Goal: Task Accomplishment & Management: Complete application form

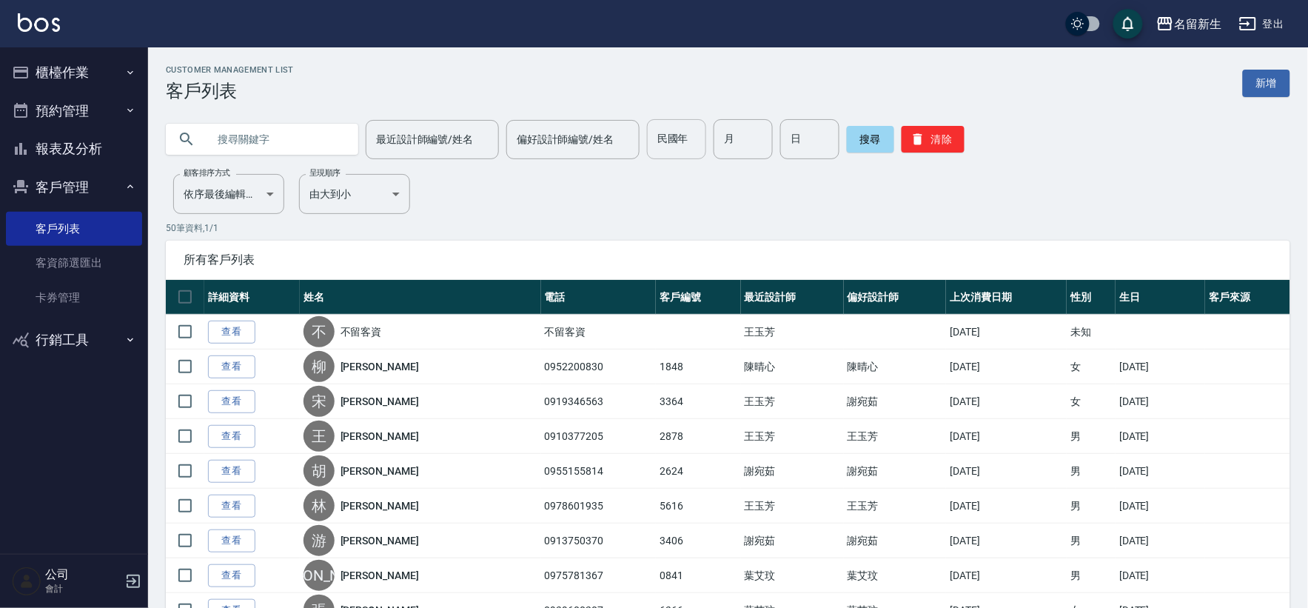
click at [694, 141] on input "民國年" at bounding box center [676, 139] width 59 height 40
type input "69"
type input "01"
type input "23"
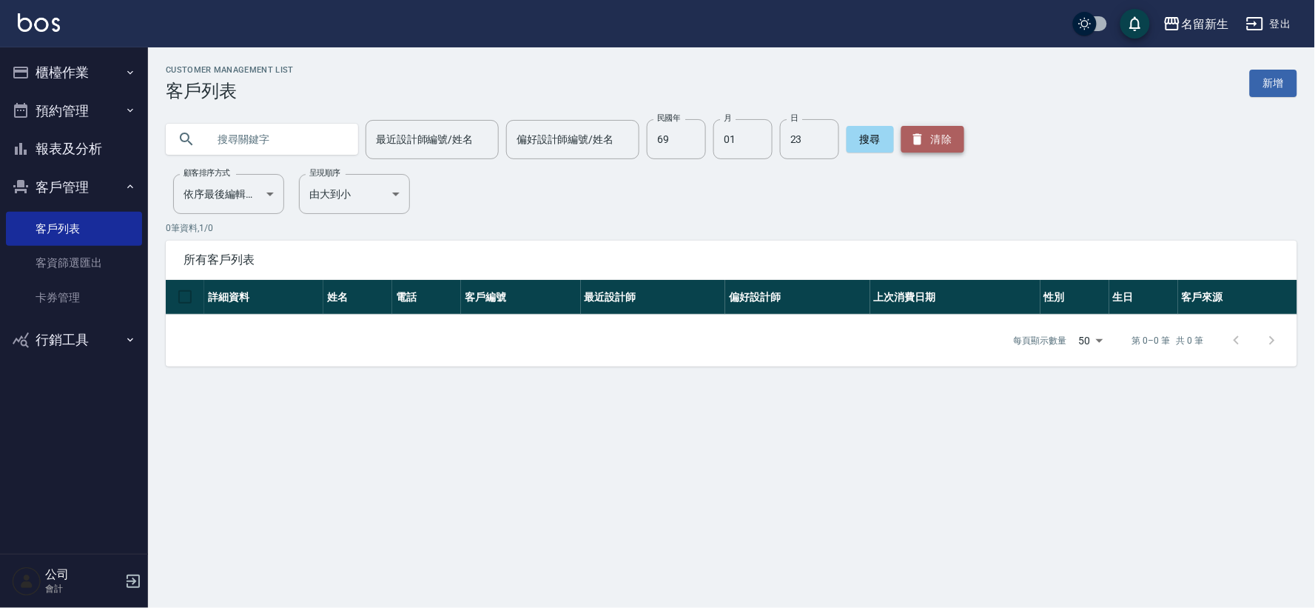
click at [938, 134] on button "清除" at bounding box center [933, 139] width 63 height 27
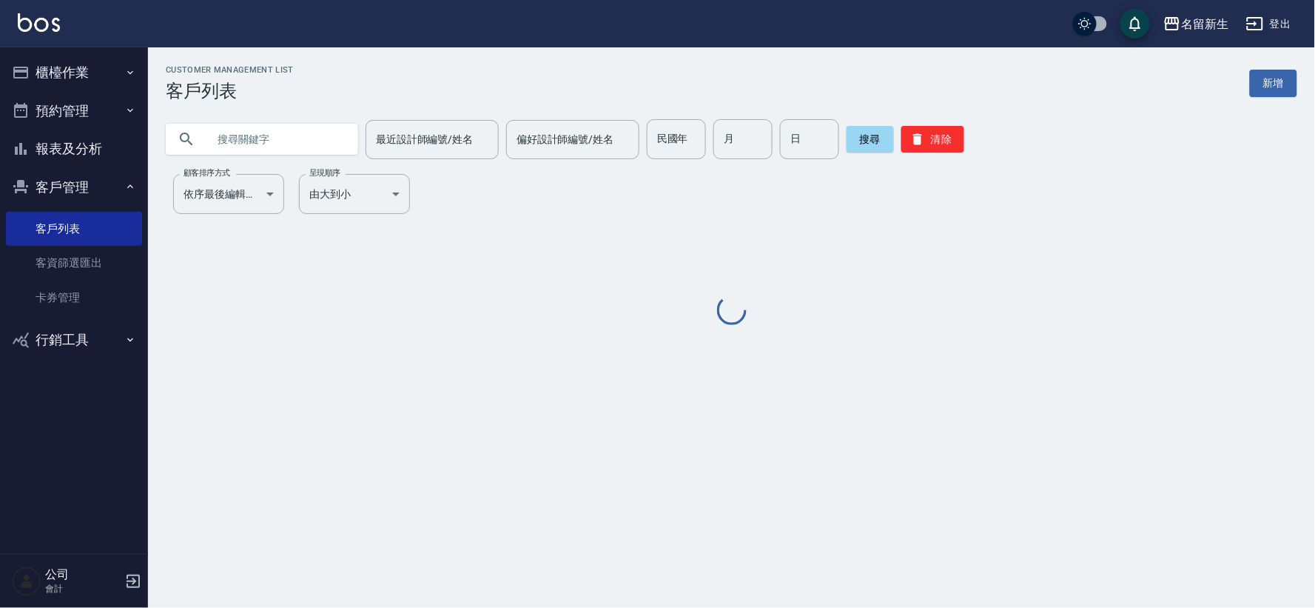
click at [275, 129] on input "text" at bounding box center [276, 139] width 139 height 40
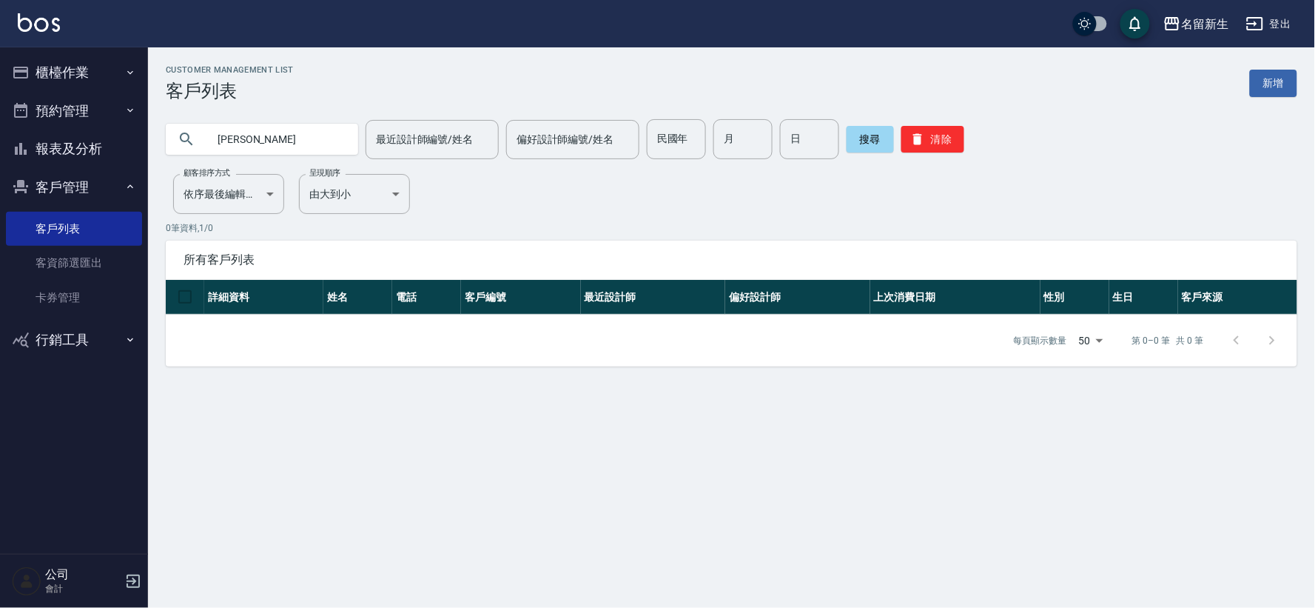
click at [275, 129] on input "[PERSON_NAME]" at bounding box center [276, 139] width 139 height 40
type input "[PERSON_NAME]"
click at [75, 64] on button "櫃檯作業" at bounding box center [74, 72] width 136 height 38
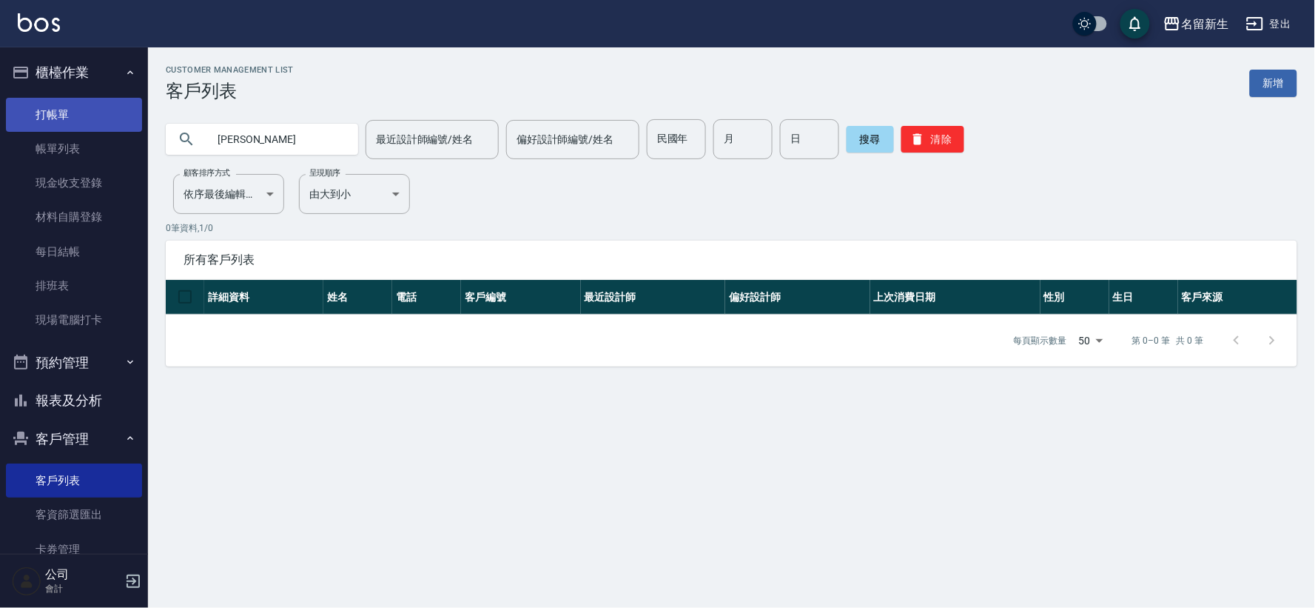
click at [59, 106] on link "打帳單" at bounding box center [74, 115] width 136 height 34
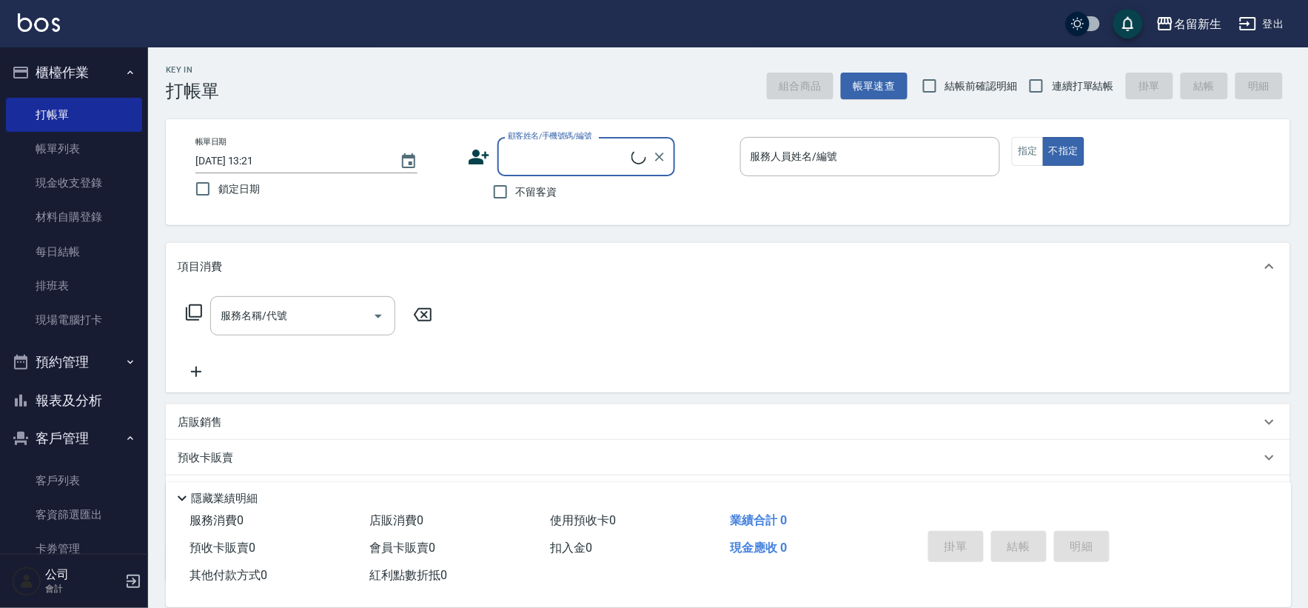
click at [474, 155] on icon at bounding box center [479, 157] width 22 height 22
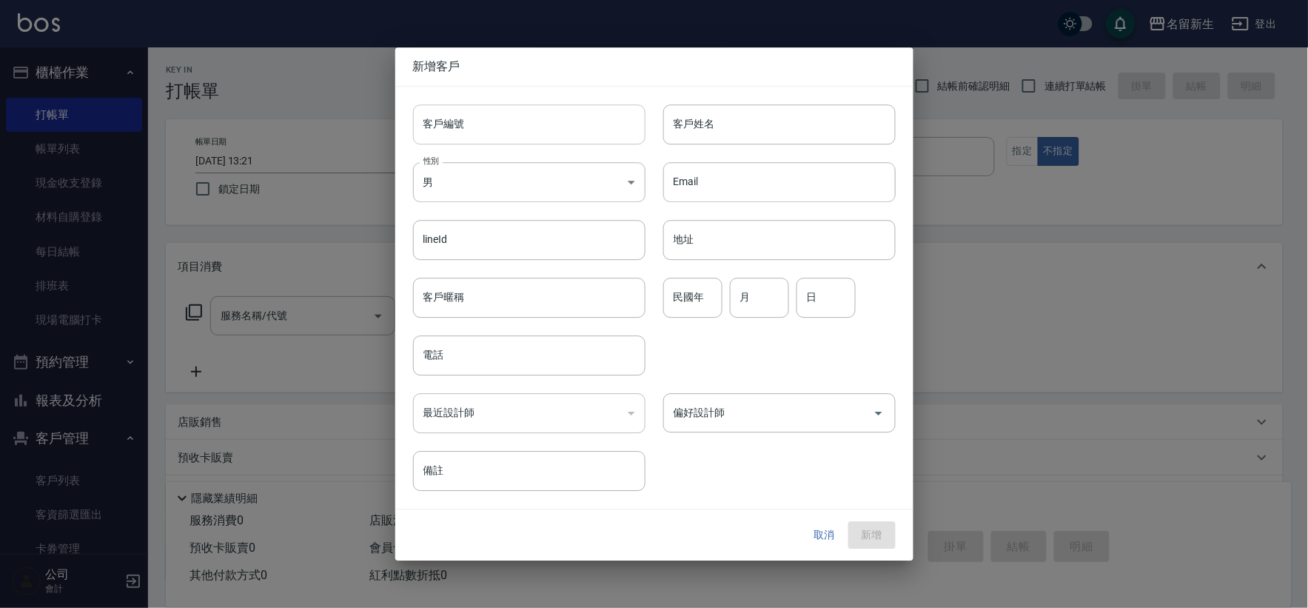
click at [508, 116] on input "客戶編號" at bounding box center [529, 124] width 232 height 40
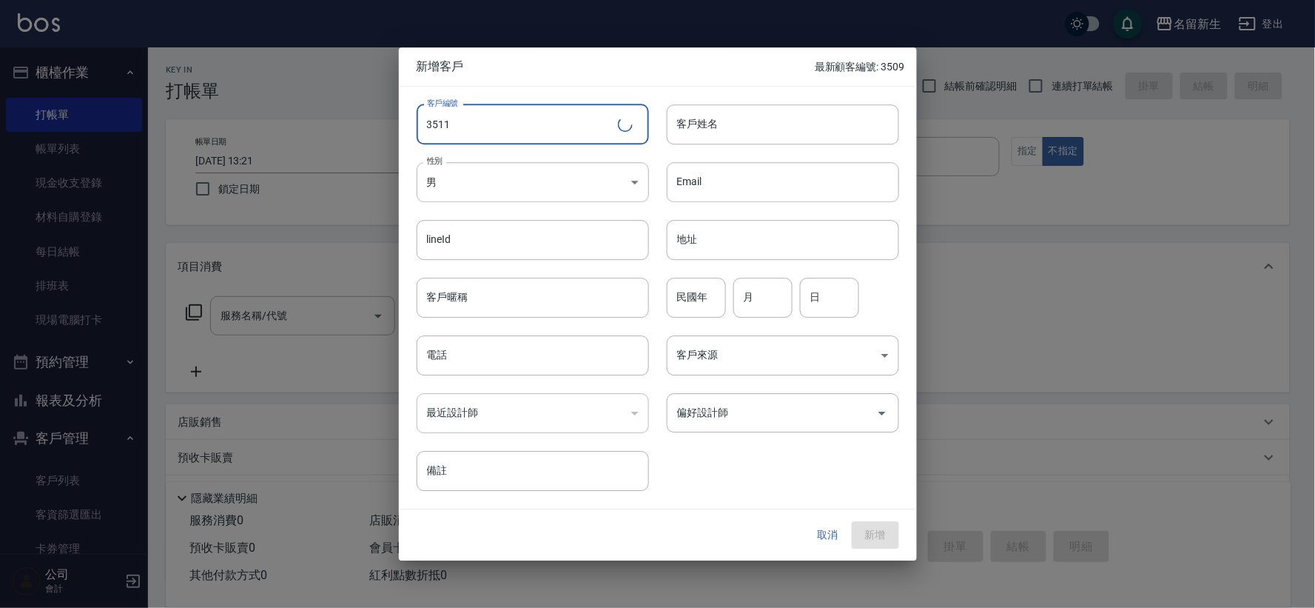
type input "3511"
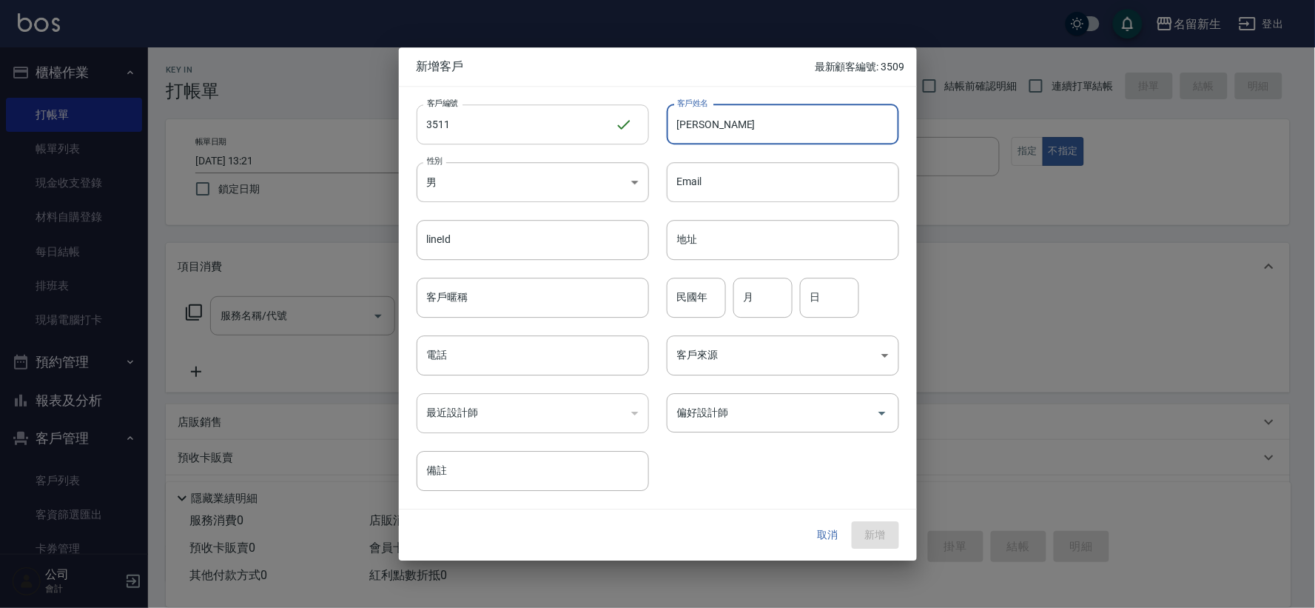
type input "[PERSON_NAME]"
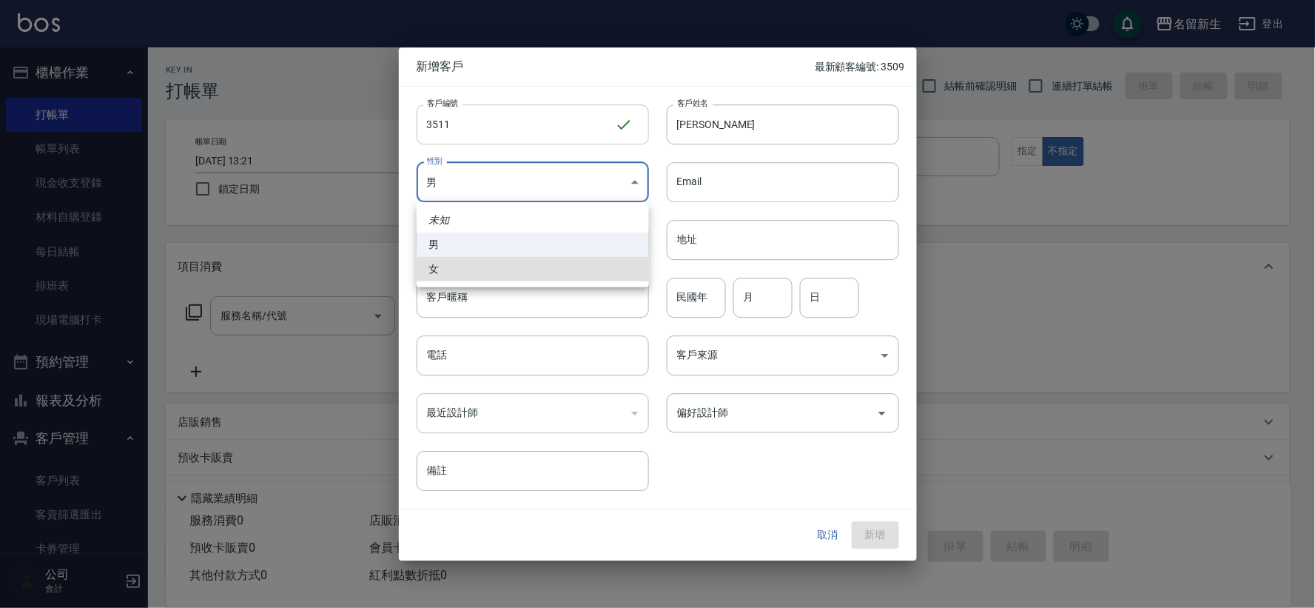
type input "[DEMOGRAPHIC_DATA]"
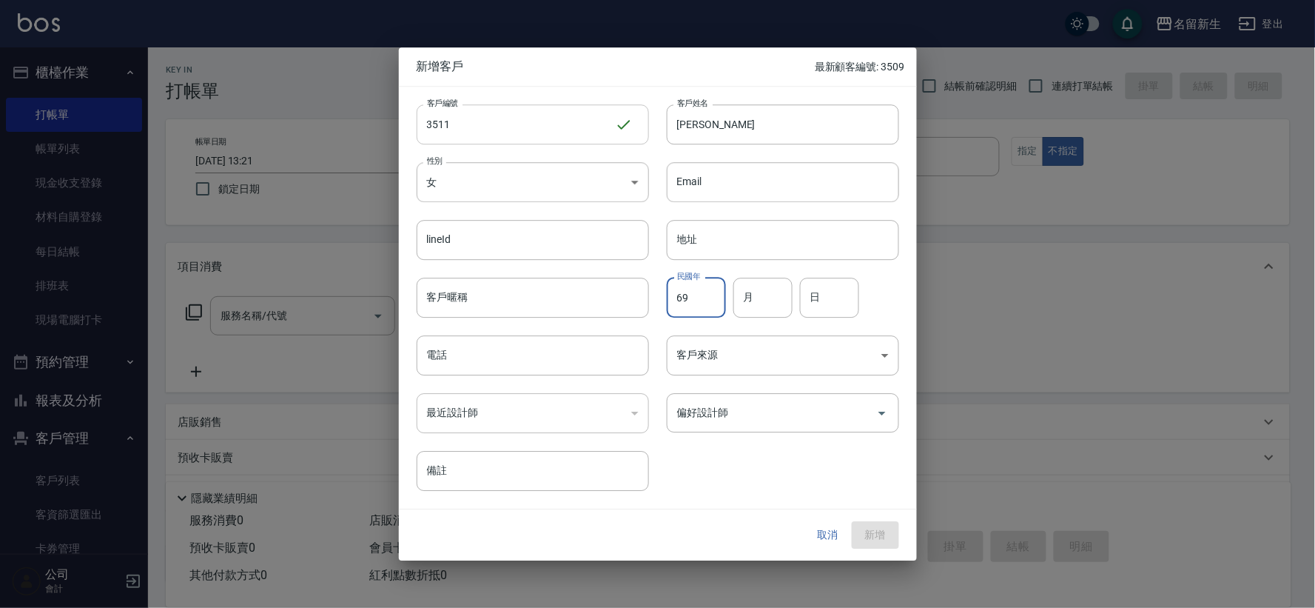
type input "69"
type input "01"
type input "23"
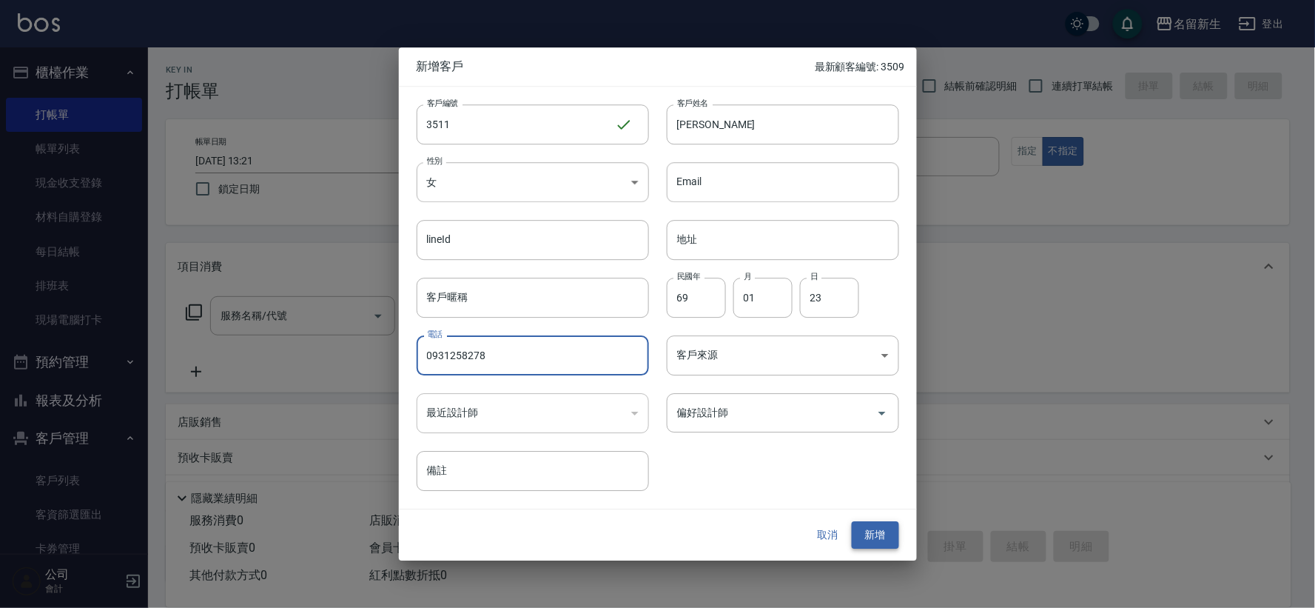
type input "0931258278"
click at [887, 535] on button "新增" at bounding box center [875, 535] width 47 height 27
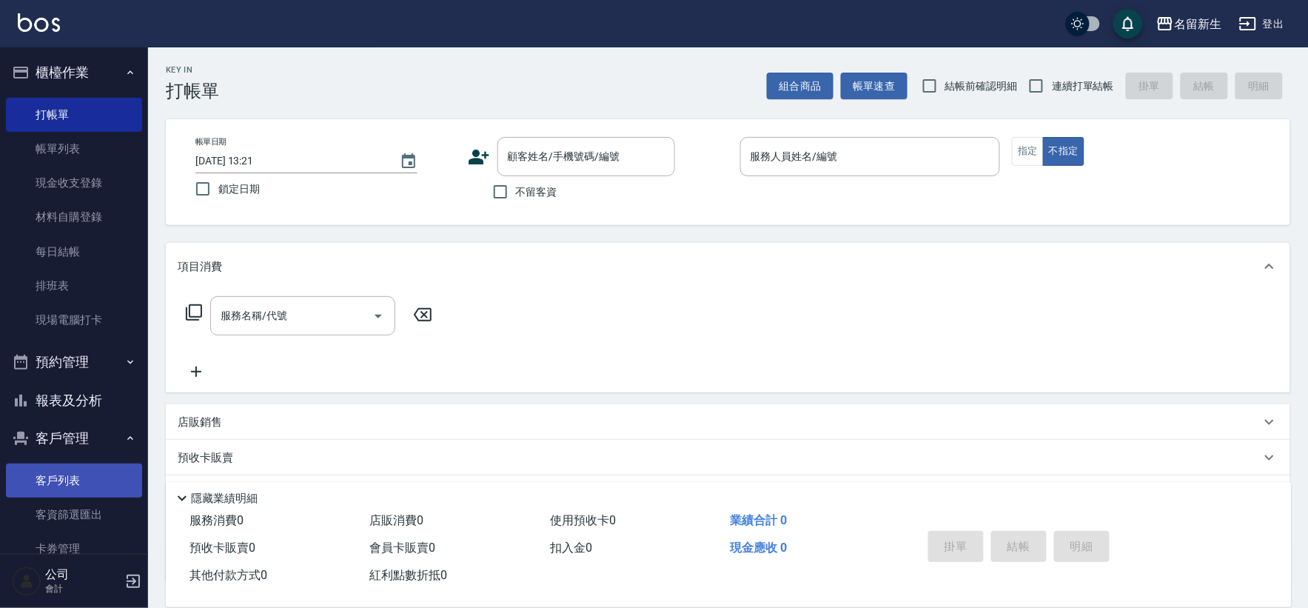
click at [90, 477] on link "客戶列表" at bounding box center [74, 480] width 136 height 34
